Goal: Information Seeking & Learning: Learn about a topic

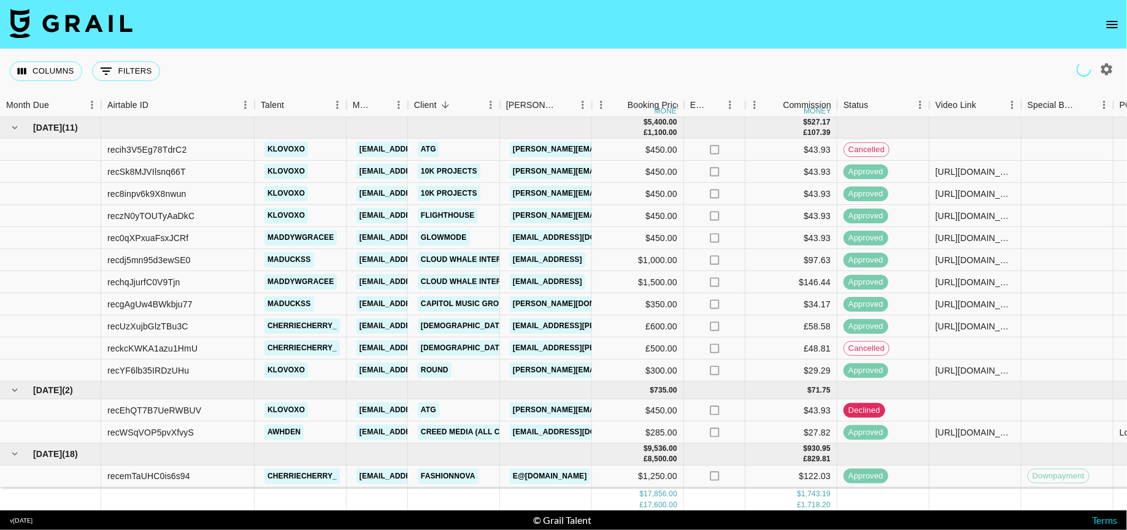
click at [1110, 28] on icon "open drawer" at bounding box center [1112, 24] width 15 height 15
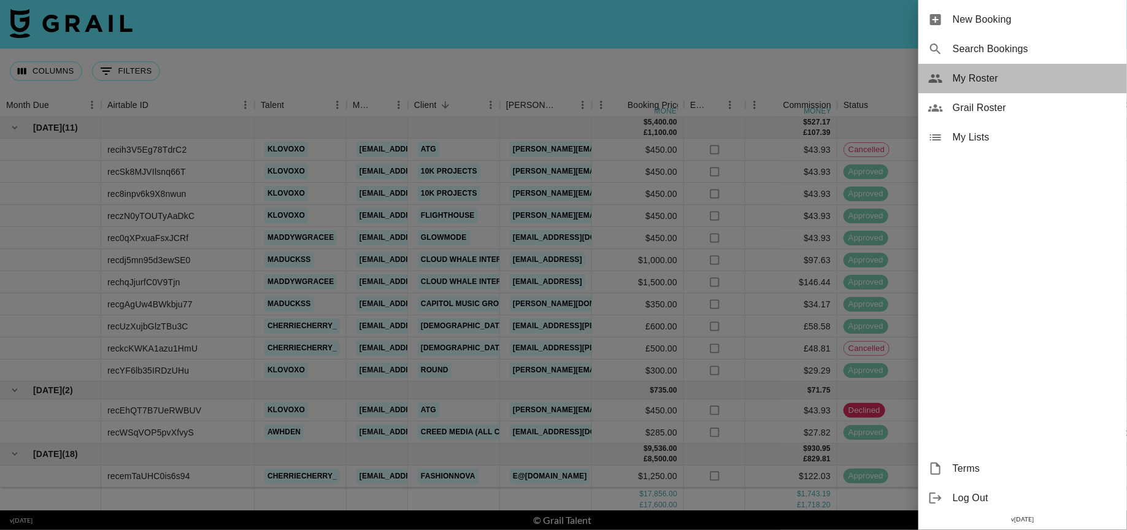
click at [987, 86] on div "My Roster" at bounding box center [1022, 78] width 209 height 29
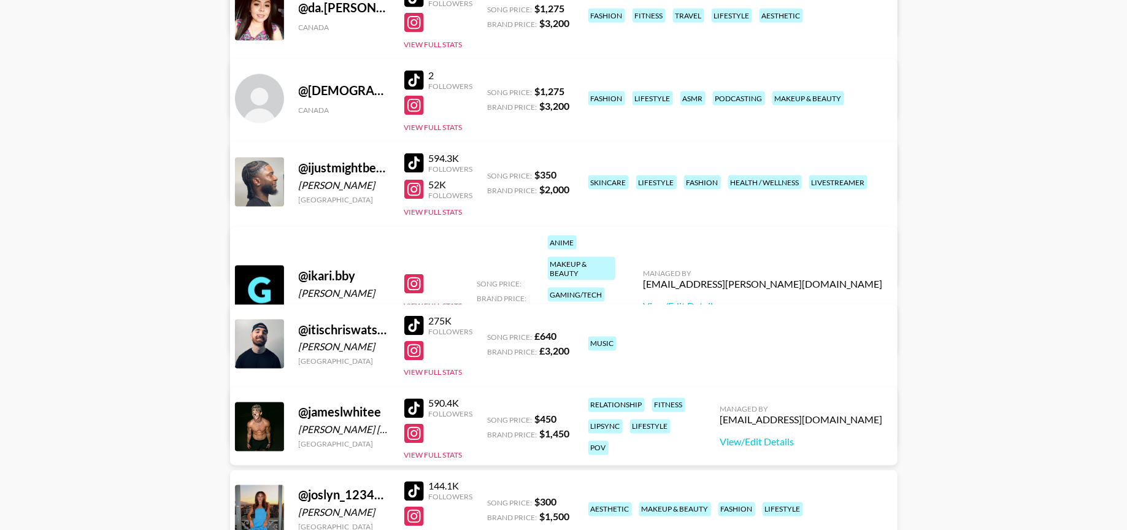
scroll to position [799, 0]
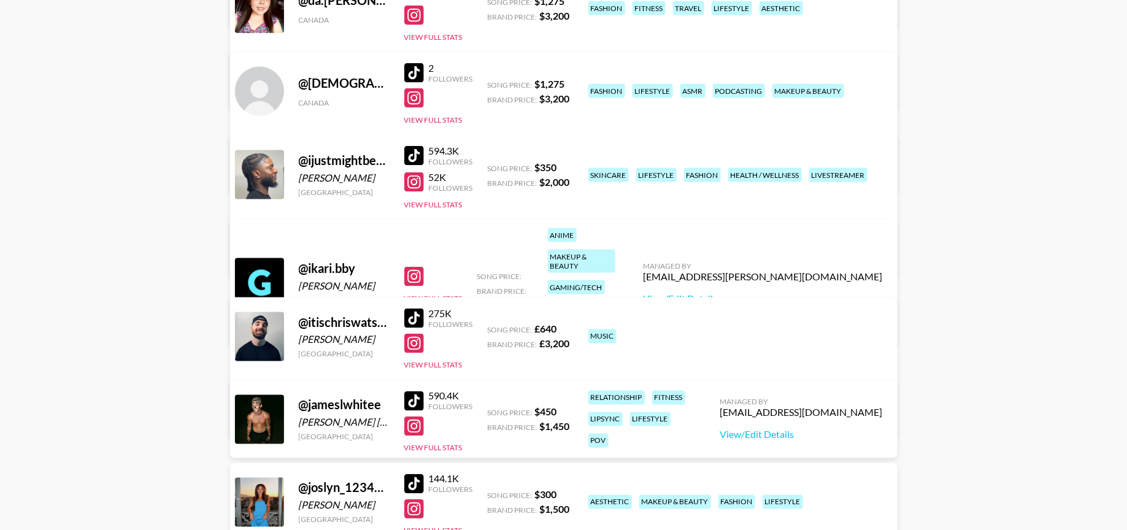
click at [413, 316] on div at bounding box center [414, 319] width 20 height 20
click at [410, 349] on div at bounding box center [414, 344] width 20 height 20
click at [433, 207] on button "View Full Stats" at bounding box center [433, 204] width 58 height 9
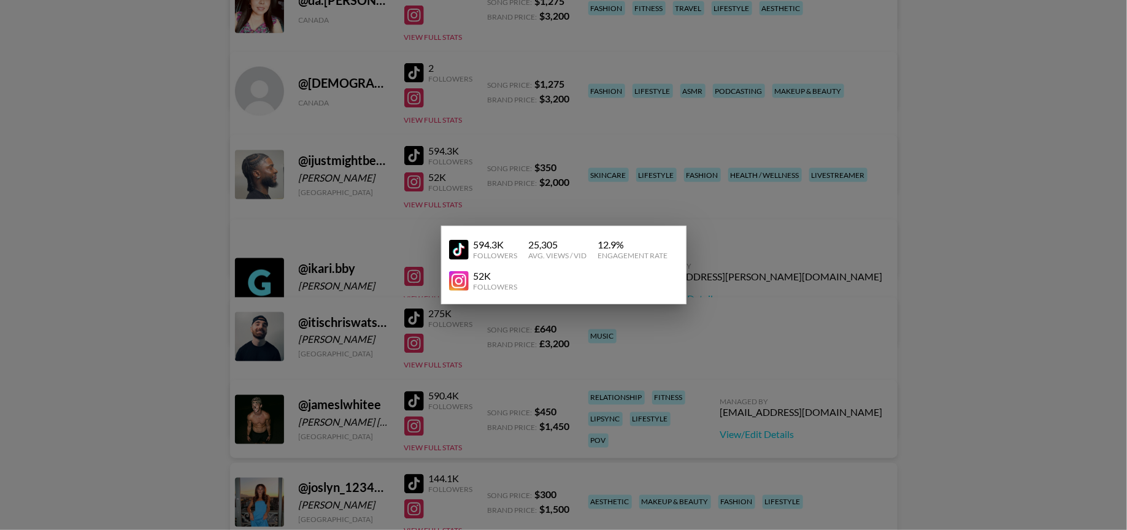
click at [960, 171] on div at bounding box center [563, 265] width 1127 height 530
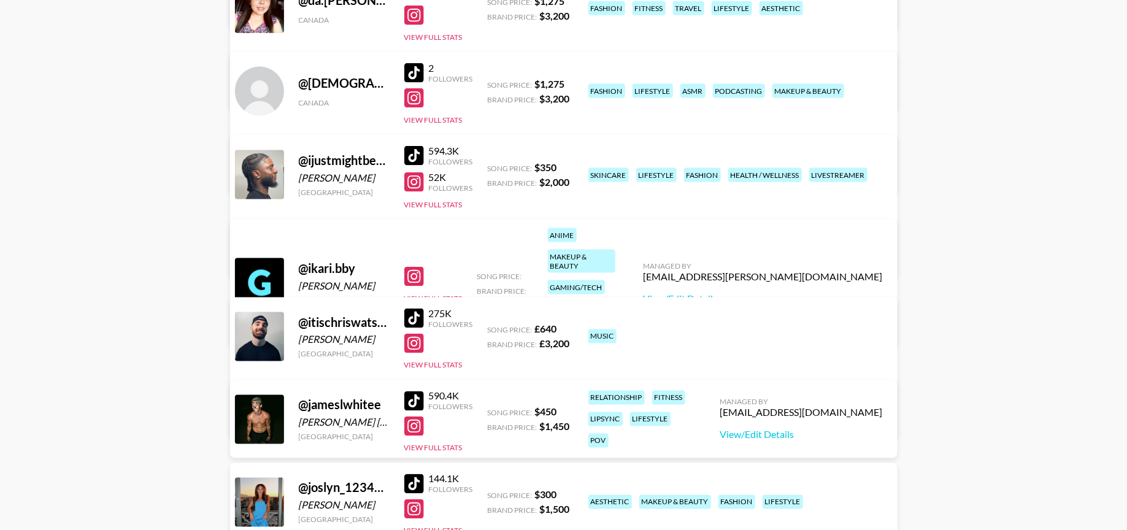
click at [417, 371] on div "@ itischriswatson [PERSON_NAME] [GEOGRAPHIC_DATA] 275K Followers View Full Stat…" at bounding box center [563, 367] width 667 height 141
click at [417, 362] on button "View Full Stats" at bounding box center [433, 365] width 58 height 9
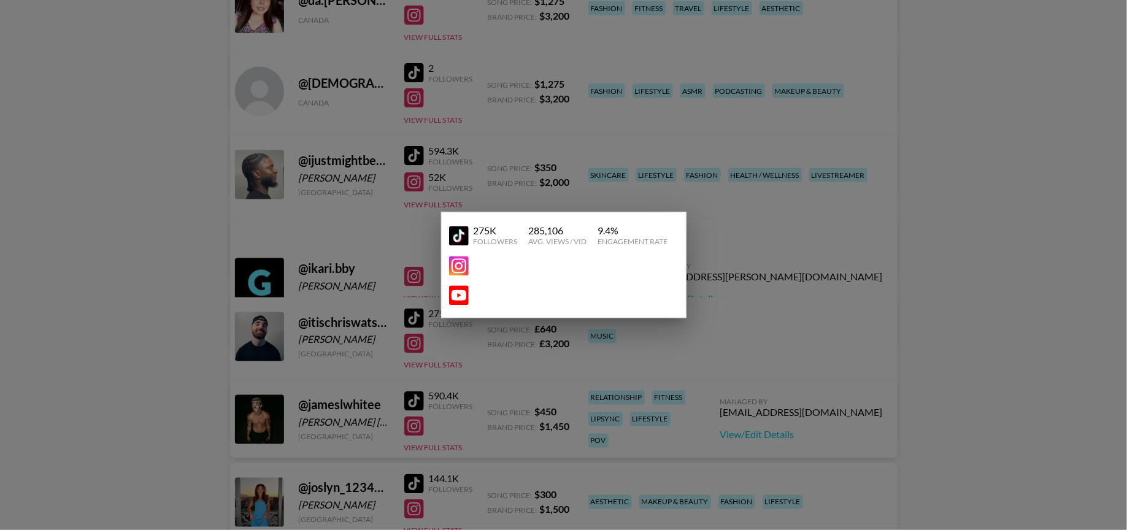
click at [944, 142] on div at bounding box center [563, 265] width 1127 height 530
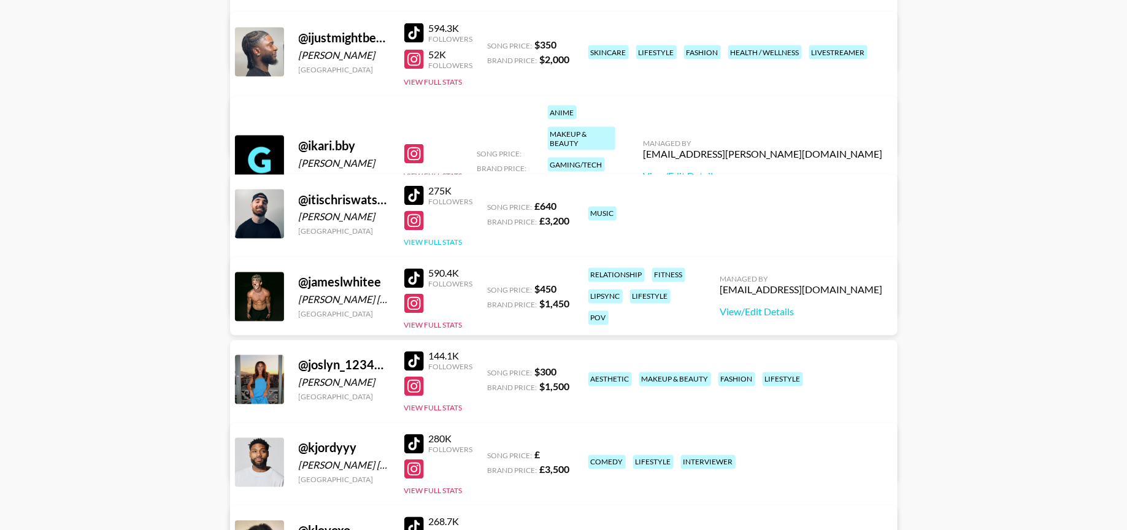
scroll to position [950, 0]
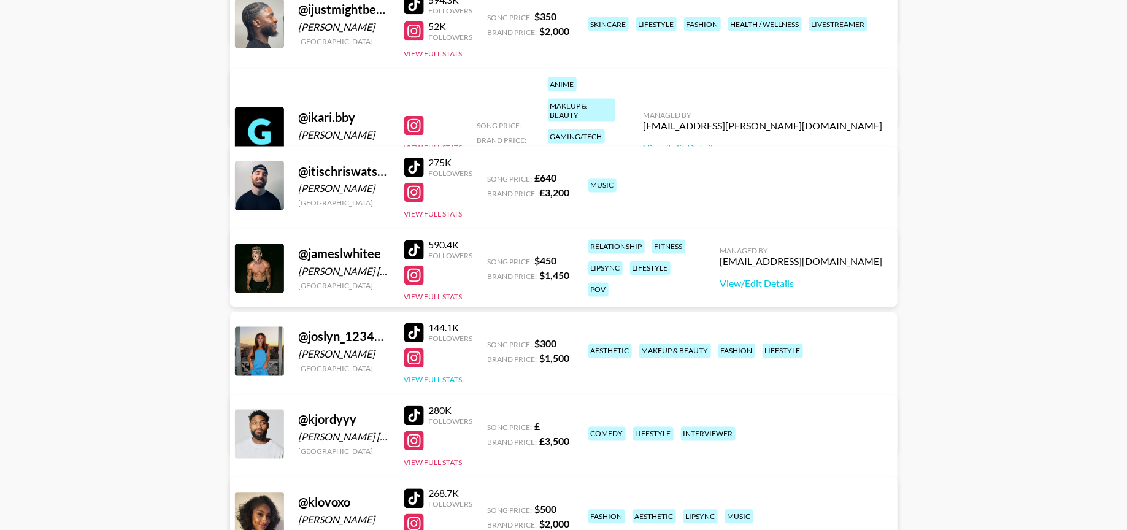
click at [447, 377] on button "View Full Stats" at bounding box center [433, 379] width 58 height 9
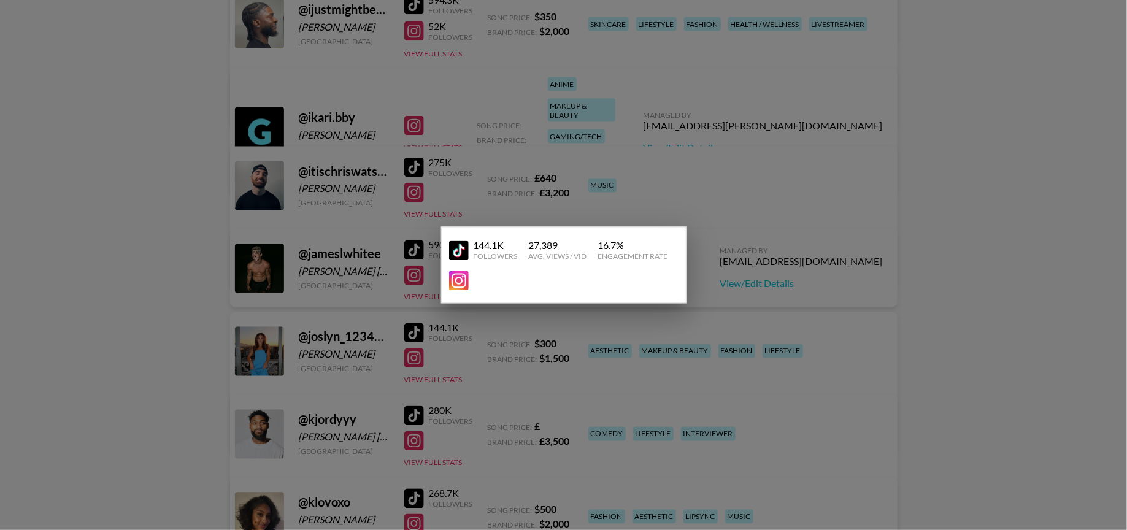
click at [869, 175] on div at bounding box center [563, 265] width 1127 height 530
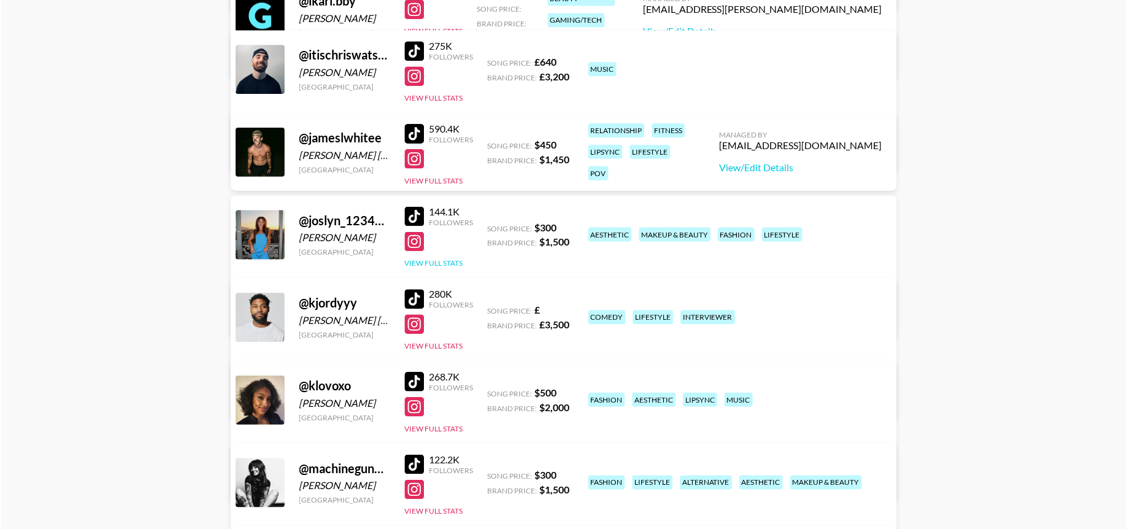
scroll to position [1075, 0]
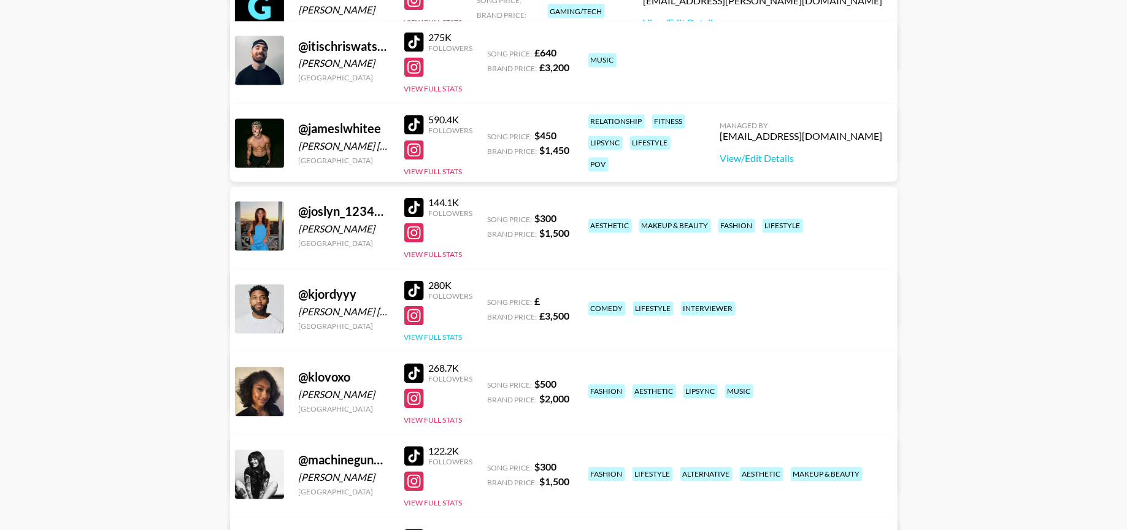
click at [450, 340] on button "View Full Stats" at bounding box center [433, 337] width 58 height 9
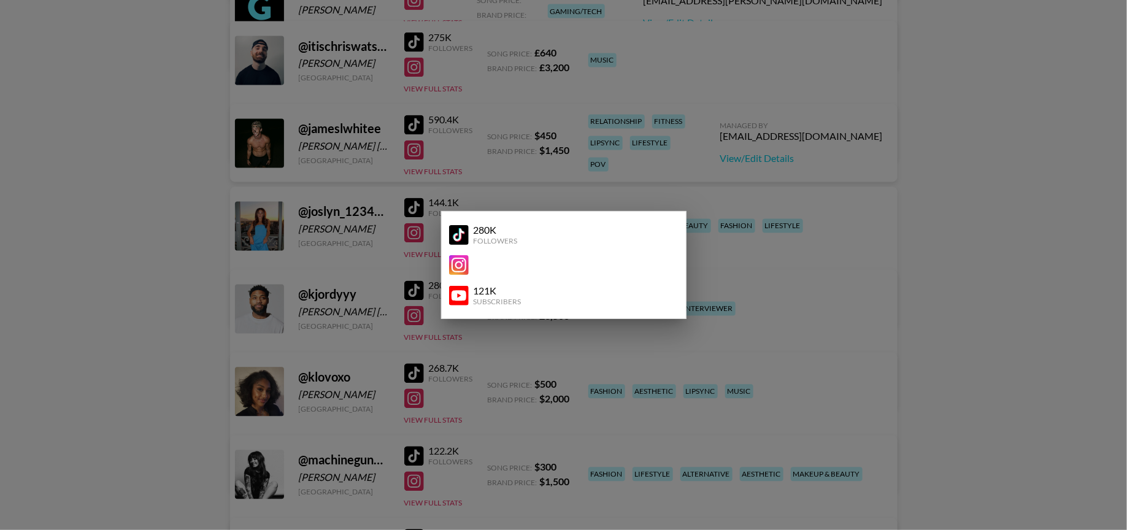
click at [961, 155] on div at bounding box center [563, 265] width 1127 height 530
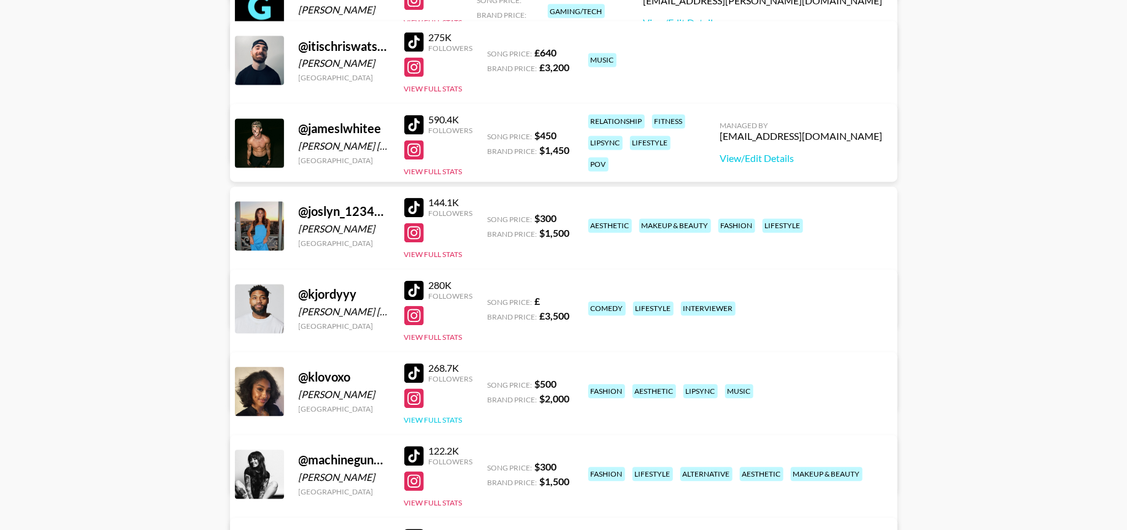
click at [434, 419] on button "View Full Stats" at bounding box center [433, 420] width 58 height 9
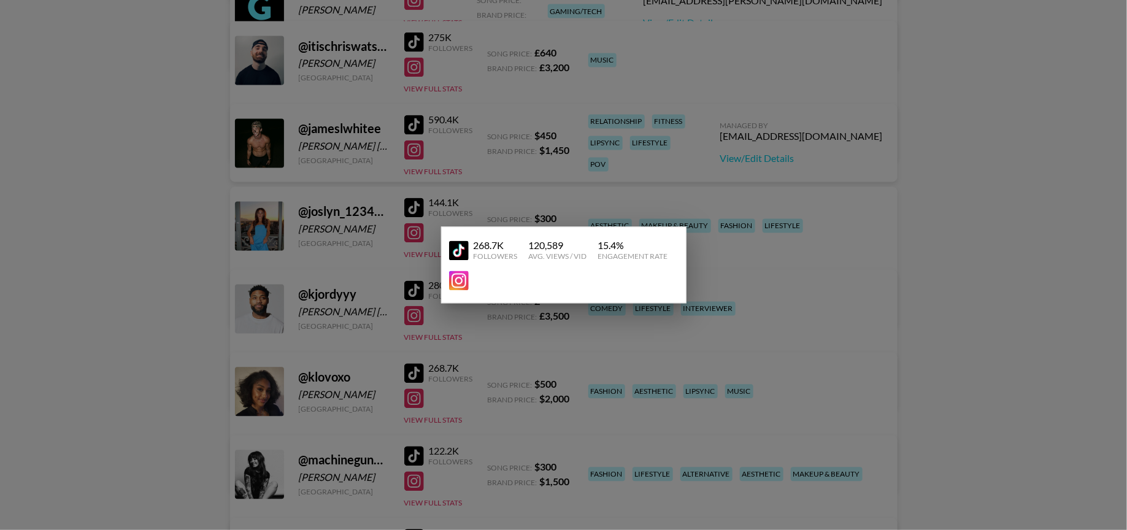
click at [916, 145] on div at bounding box center [563, 265] width 1127 height 530
